Goal: Navigation & Orientation: Find specific page/section

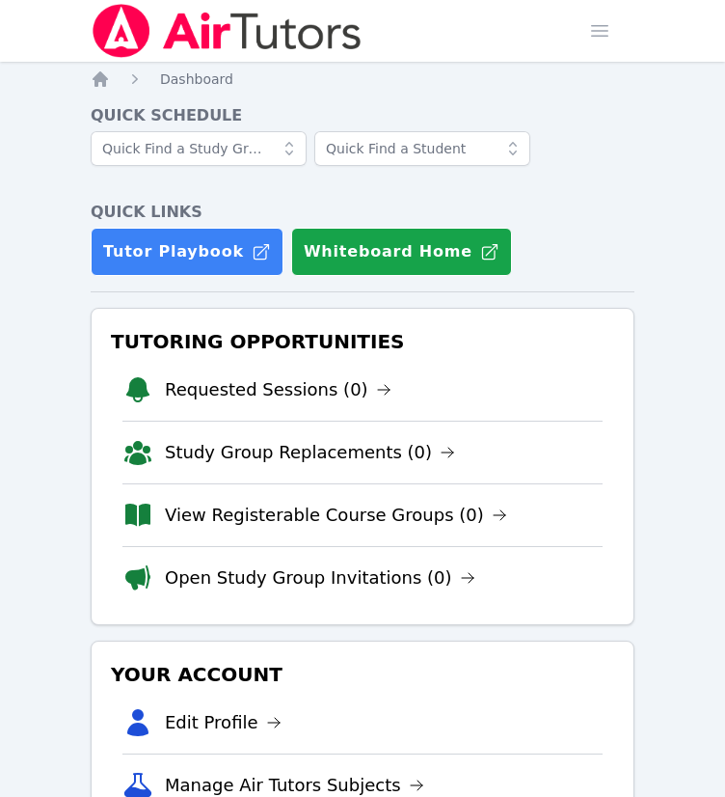
click at [112, 107] on h4 "Quick Schedule" at bounding box center [363, 115] width 544 height 23
